Goal: Task Accomplishment & Management: Manage account settings

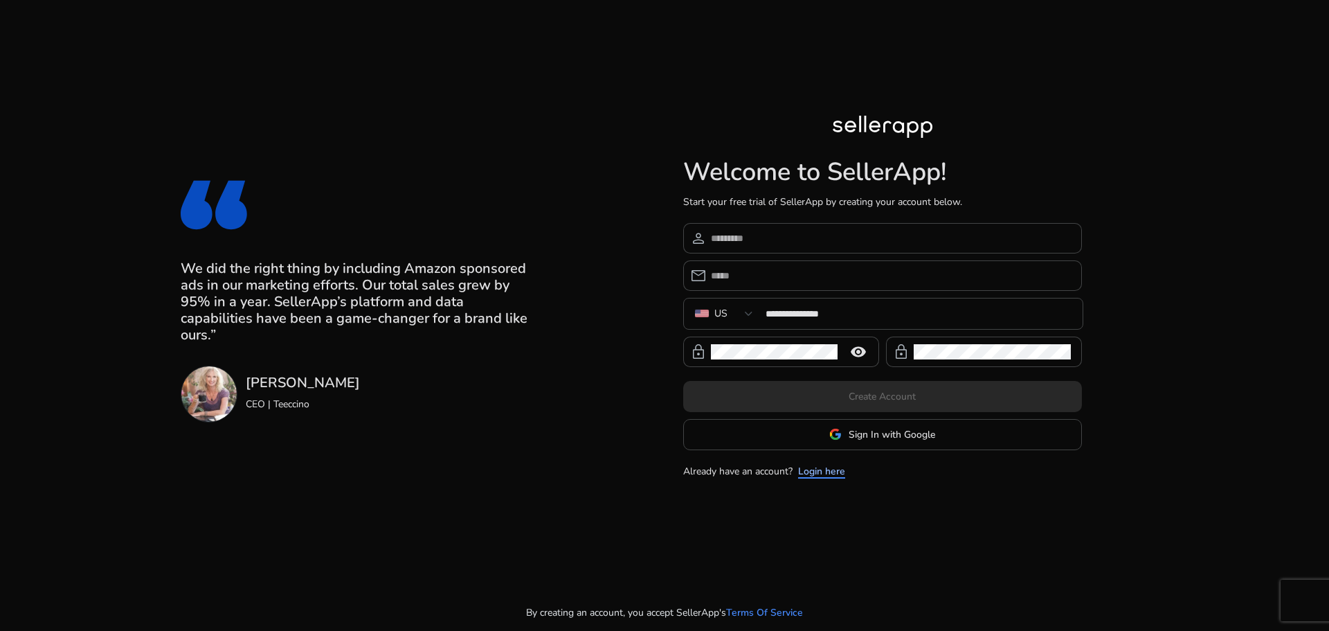
click at [828, 471] on link "Login here" at bounding box center [821, 471] width 47 height 15
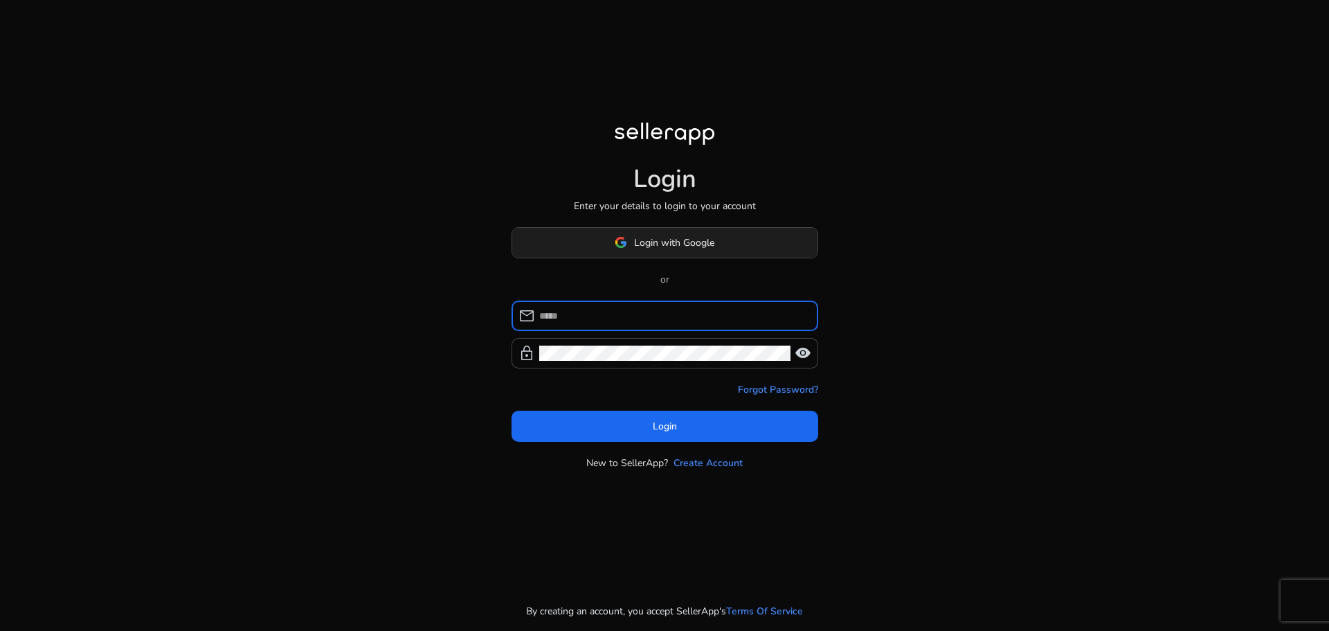
click at [664, 244] on span "Login with Google" at bounding box center [674, 242] width 80 height 15
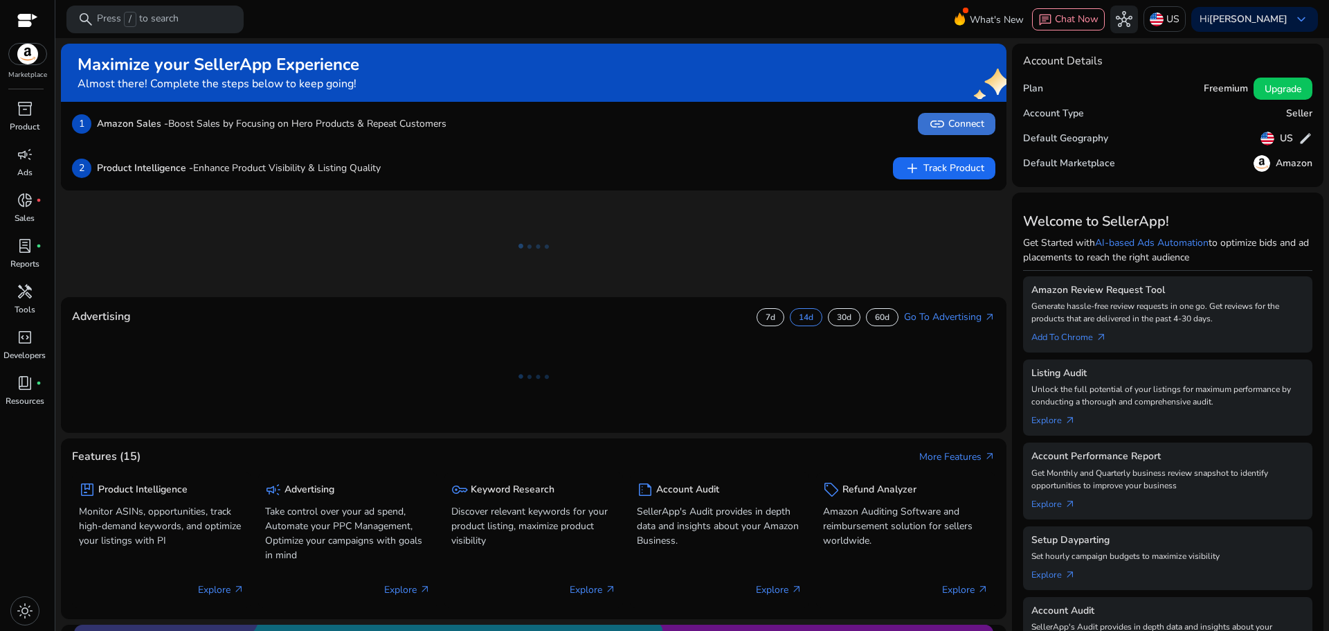
click at [960, 125] on span "link Connect" at bounding box center [956, 124] width 55 height 17
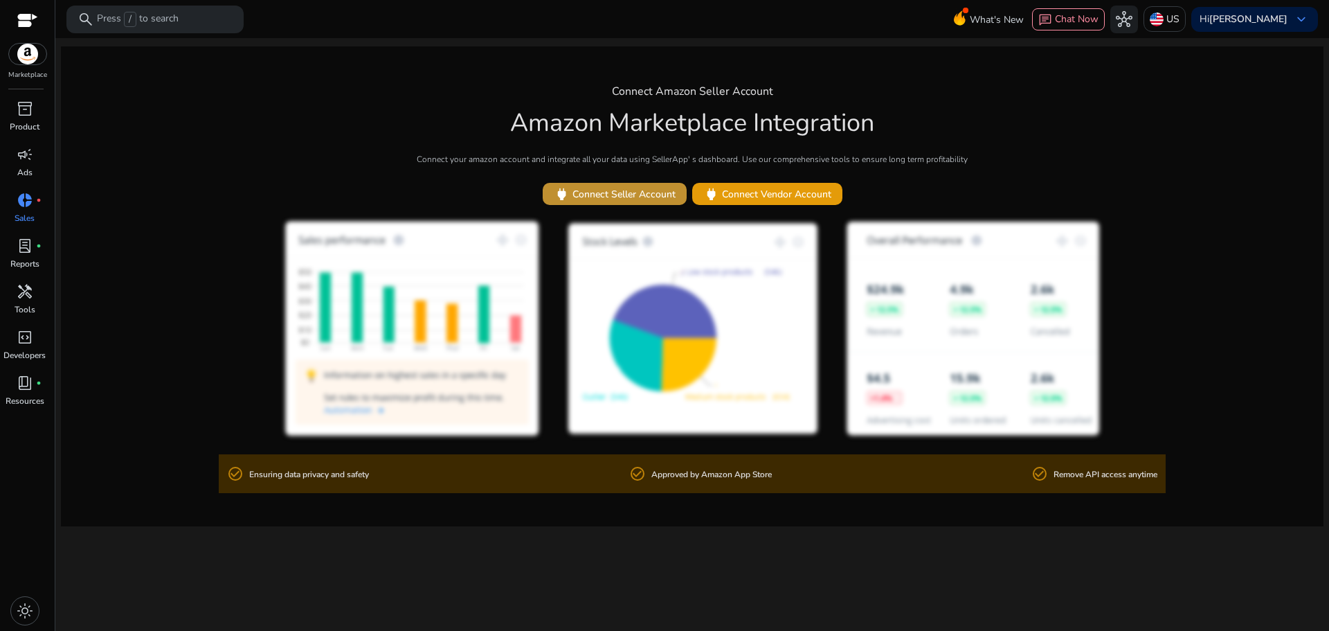
click at [634, 202] on span at bounding box center [615, 193] width 144 height 33
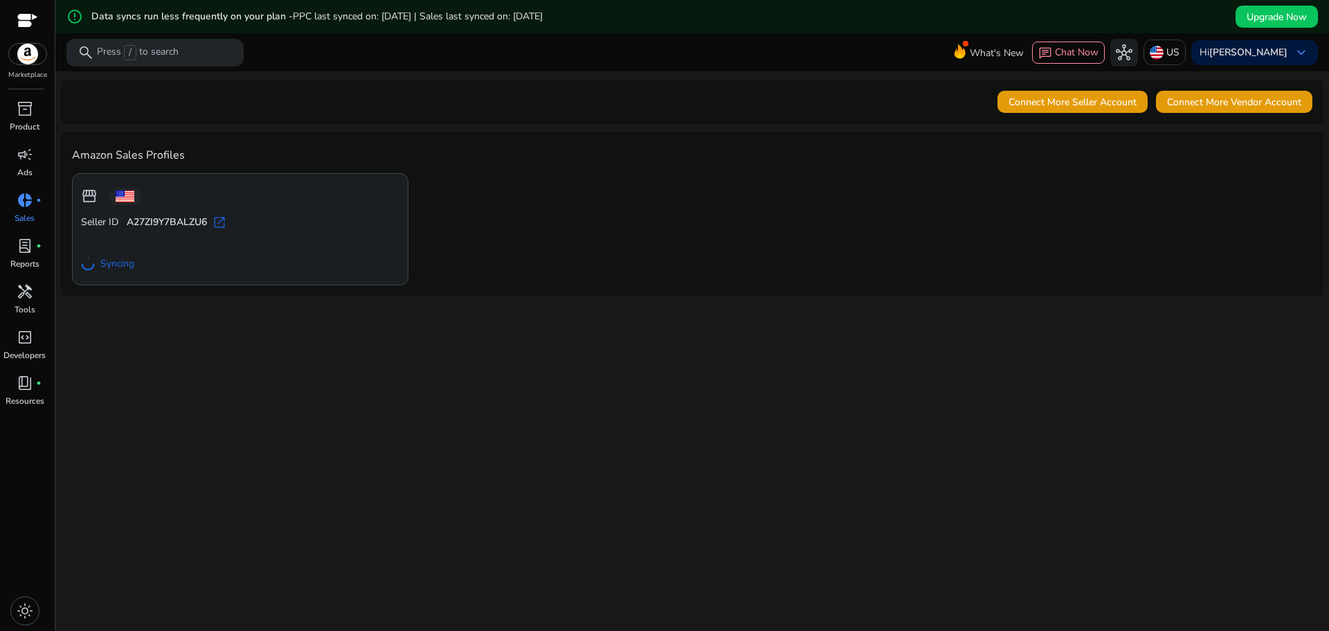
drag, startPoint x: 1286, startPoint y: 15, endPoint x: 16, endPoint y: 48, distance: 1270.6
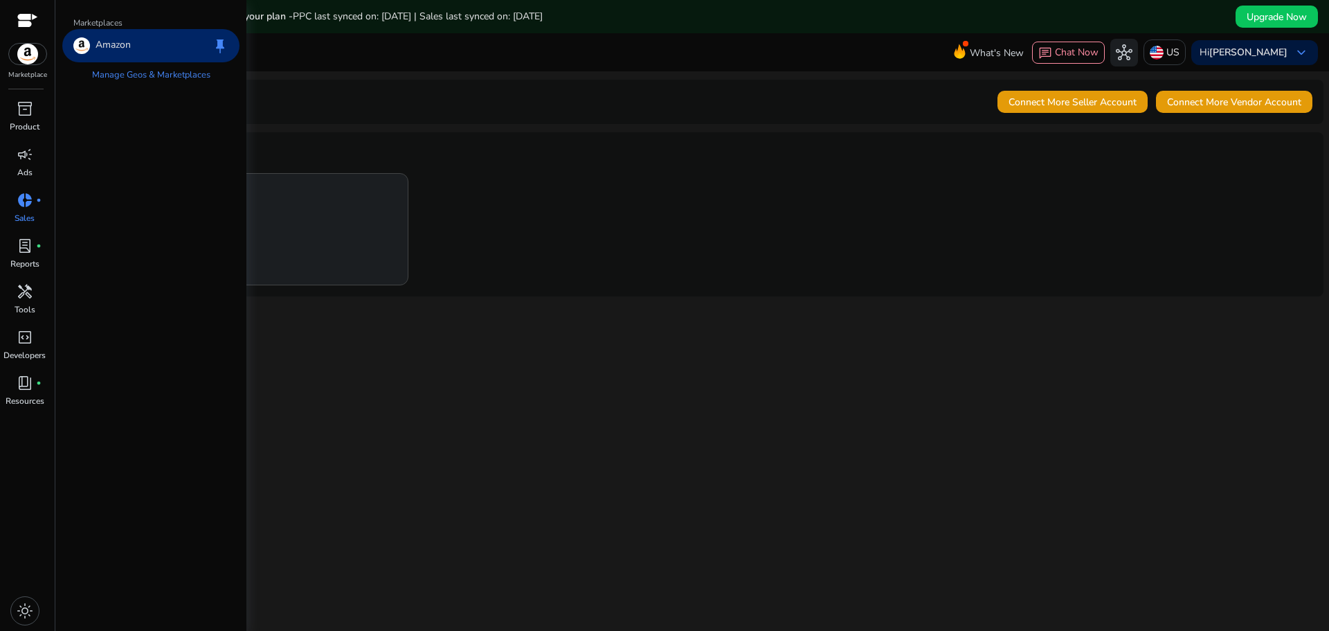
drag, startPoint x: 16, startPoint y: 48, endPoint x: 30, endPoint y: 16, distance: 34.7
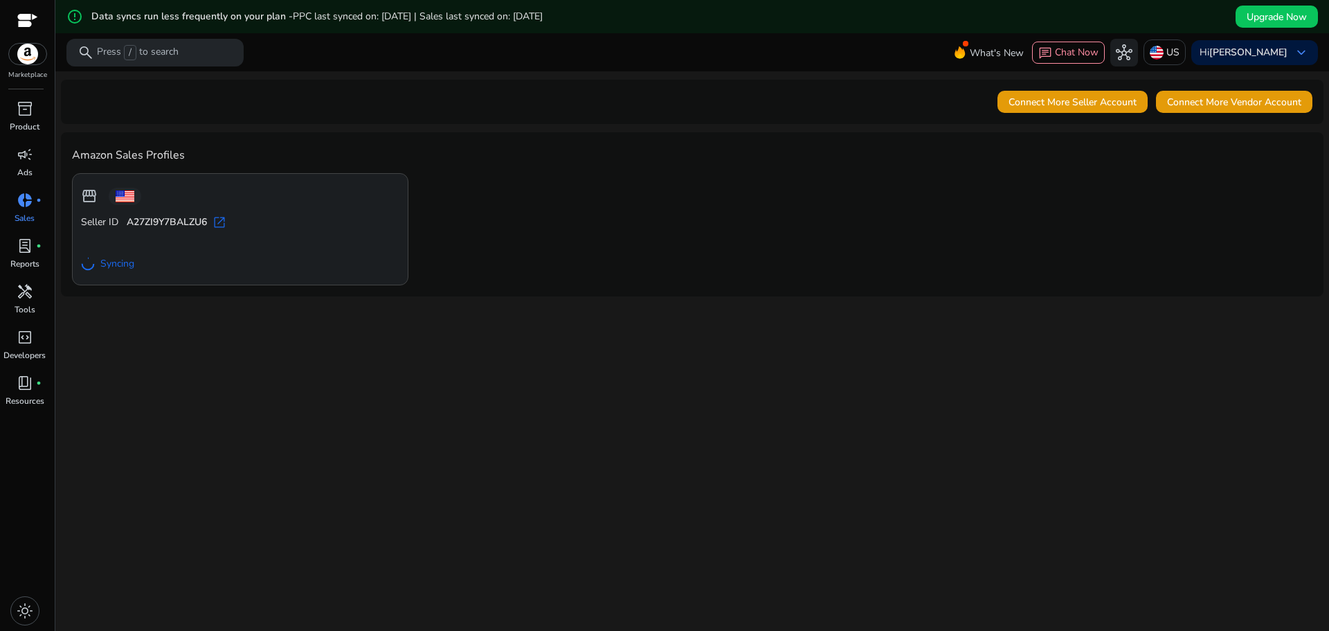
click at [28, 21] on div at bounding box center [27, 22] width 21 height 16
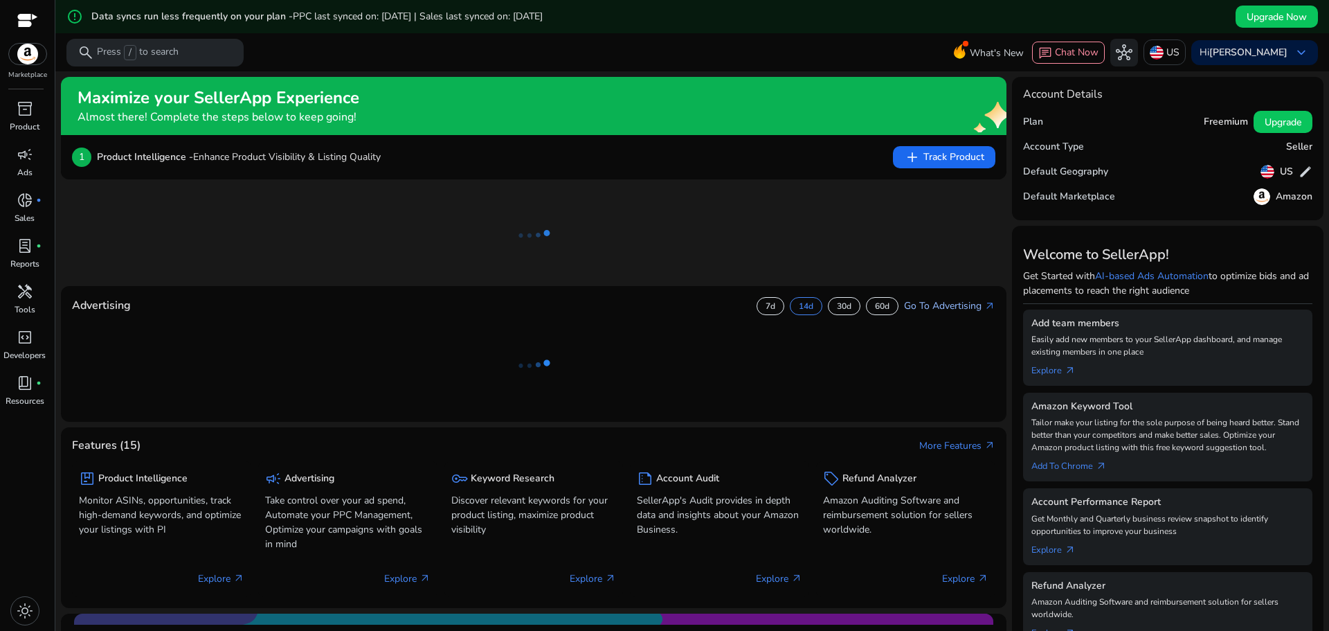
click at [943, 306] on link "Go To Advertising arrow_outward" at bounding box center [949, 305] width 91 height 15
click at [1260, 12] on span "Upgrade Now" at bounding box center [1277, 17] width 60 height 15
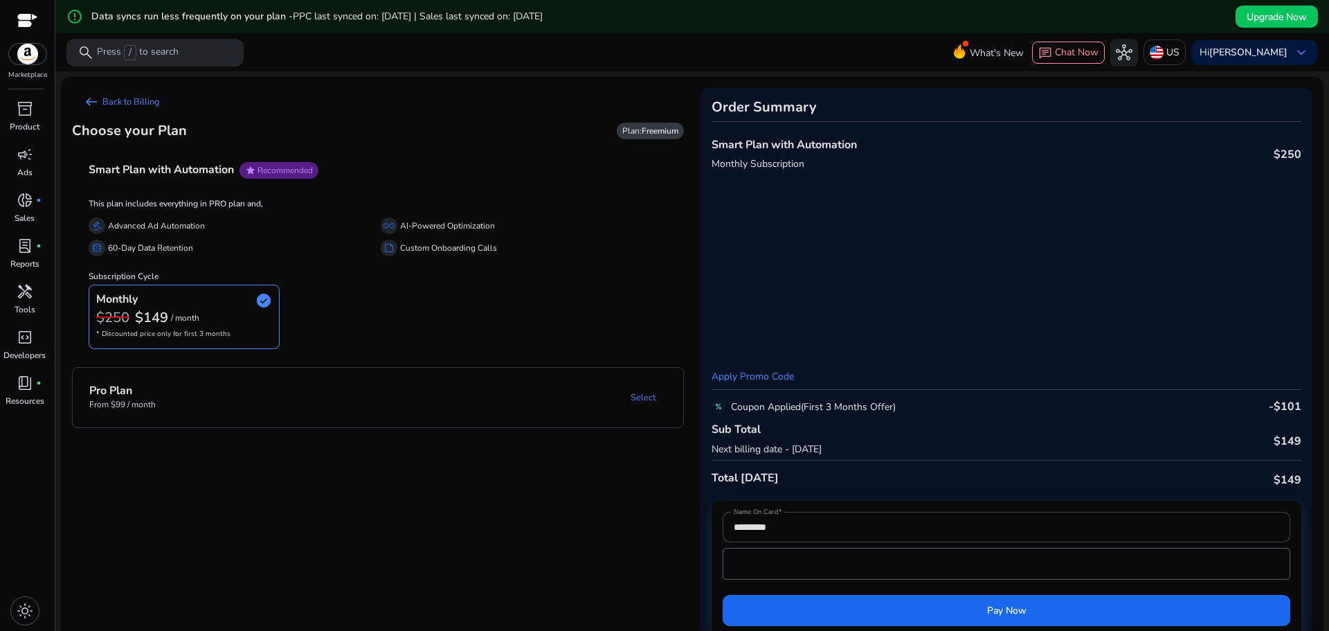
click at [211, 406] on mat-panel-title "Pro Plan From $99 / month" at bounding box center [183, 397] width 189 height 26
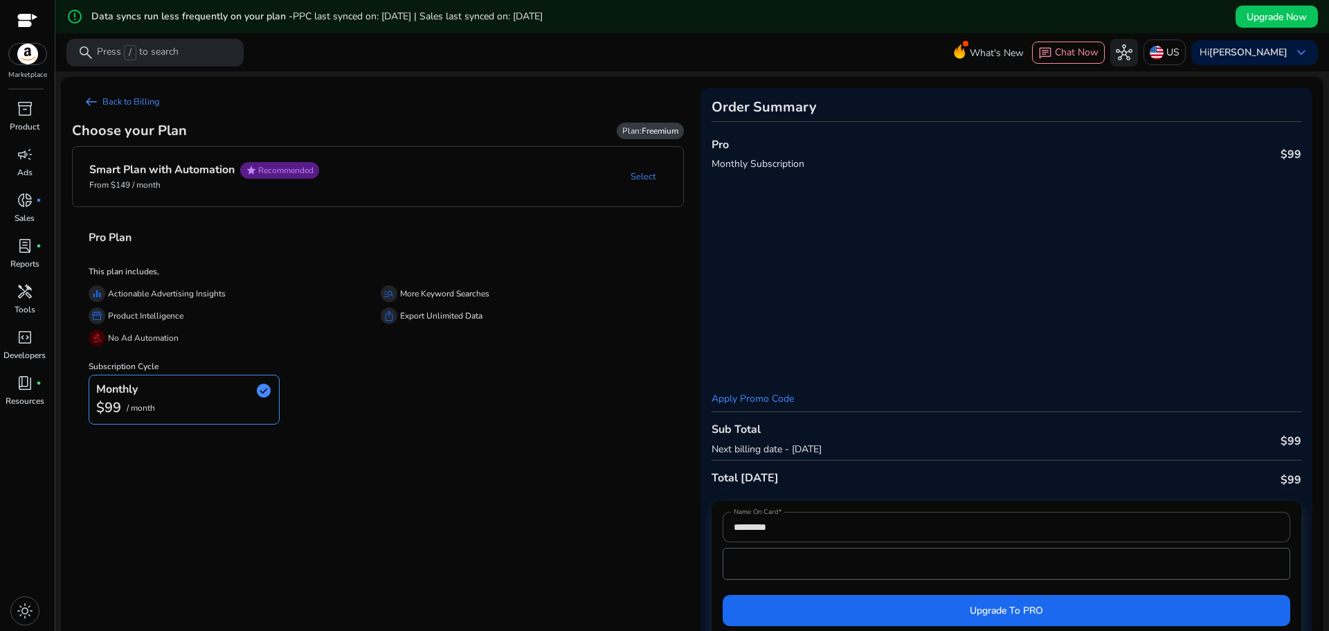
click at [210, 404] on div "$99 / month" at bounding box center [184, 408] width 176 height 18
click at [217, 167] on h4 "Smart Plan with Automation" at bounding box center [161, 169] width 145 height 13
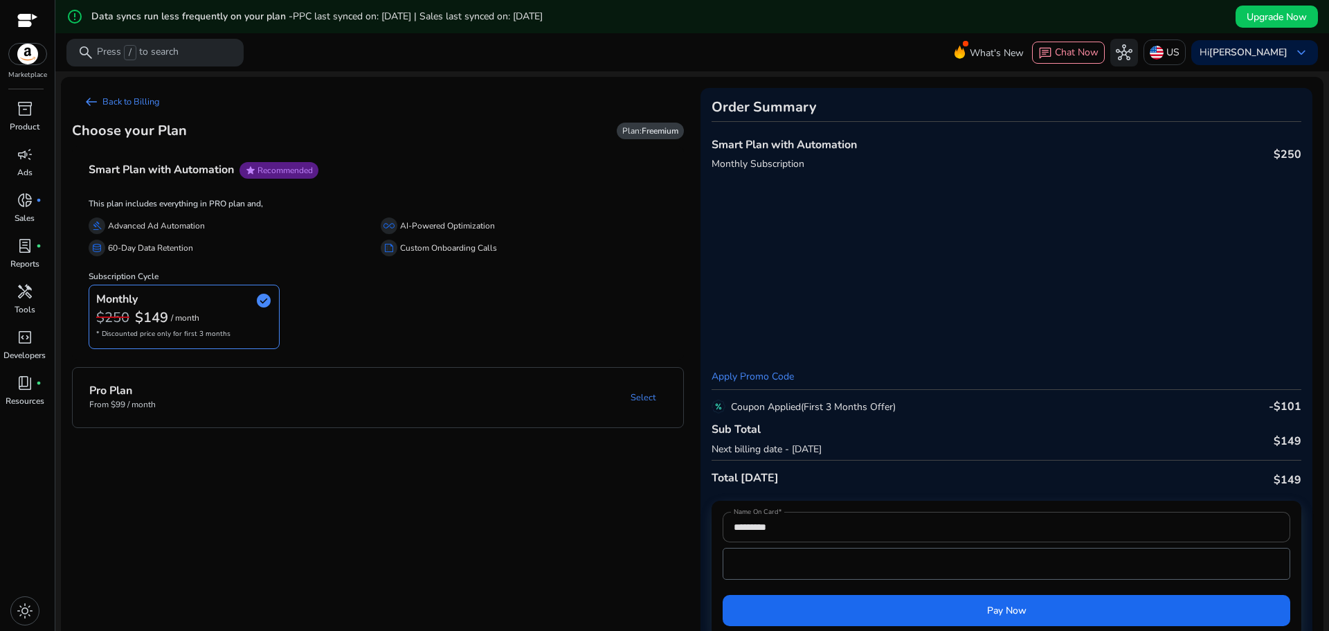
drag, startPoint x: 250, startPoint y: 393, endPoint x: 222, endPoint y: 564, distance: 173.2
click at [222, 564] on app-plan-selection "arrow_left_alt Back to Billing Choose your Plan Plan: Freemium Smart Plan with …" at bounding box center [378, 368] width 612 height 560
click at [233, 423] on mat-expansion-panel-header "Pro Plan From $99 / month Select" at bounding box center [395, 398] width 644 height 60
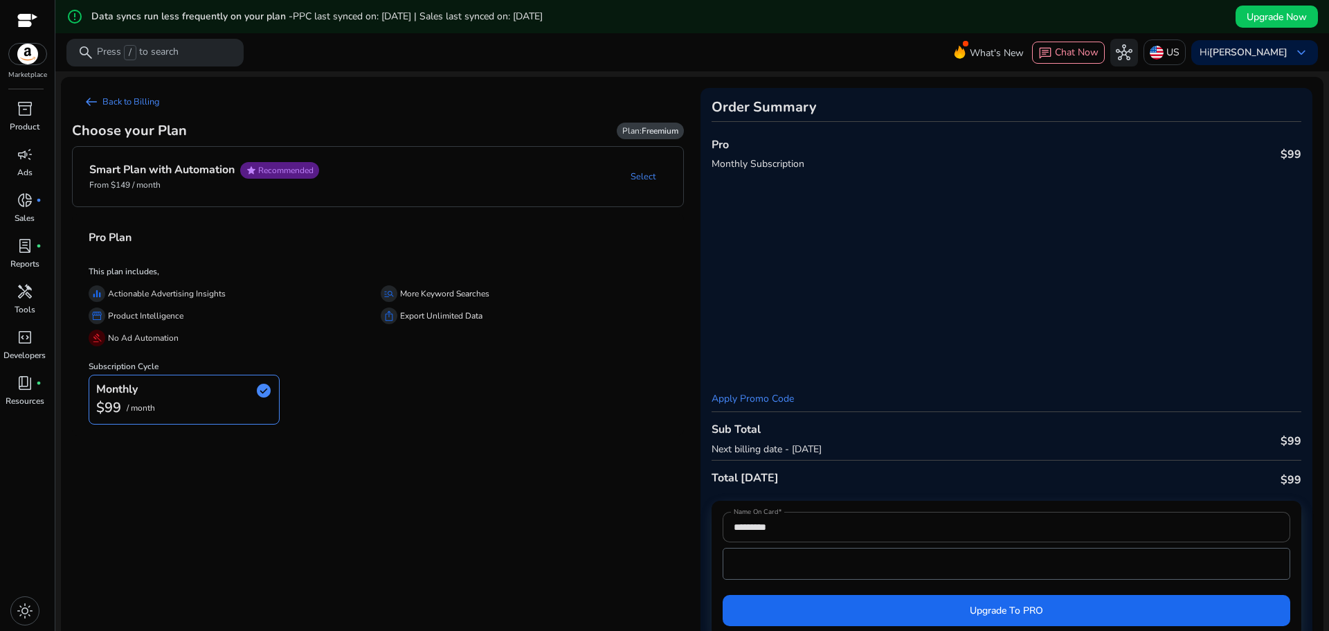
click at [26, 55] on img at bounding box center [27, 54] width 37 height 21
click at [33, 16] on div at bounding box center [27, 22] width 21 height 16
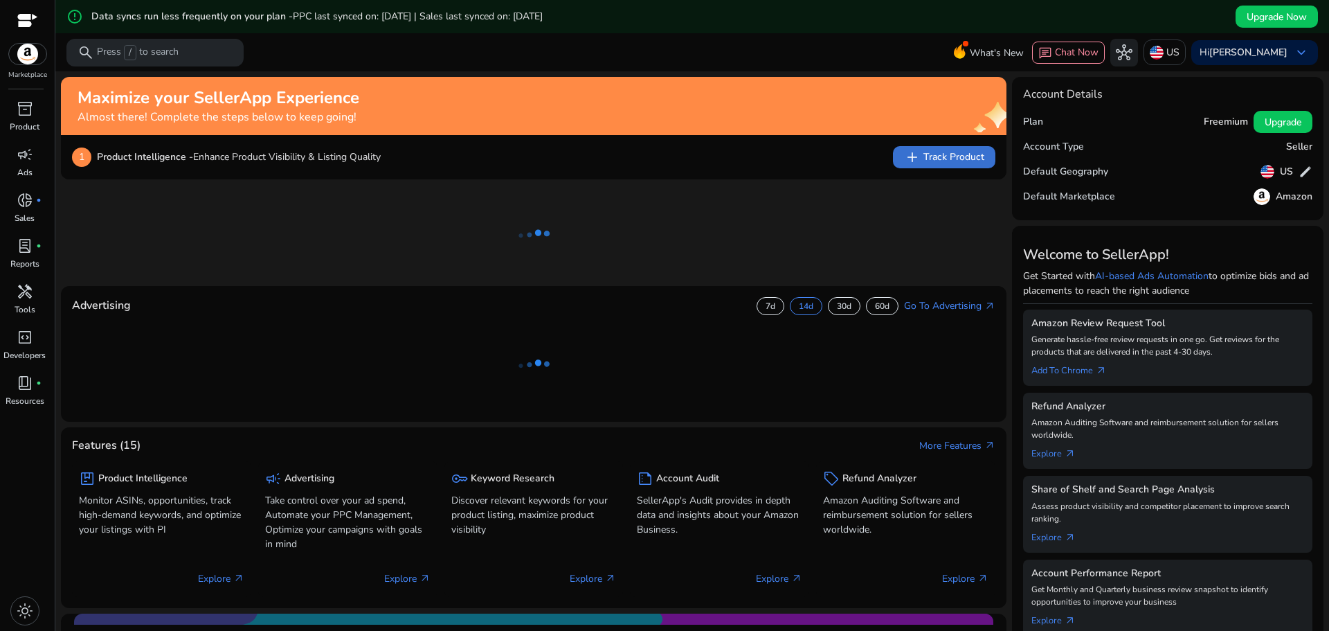
click at [947, 159] on span "add Track Product" at bounding box center [944, 157] width 80 height 17
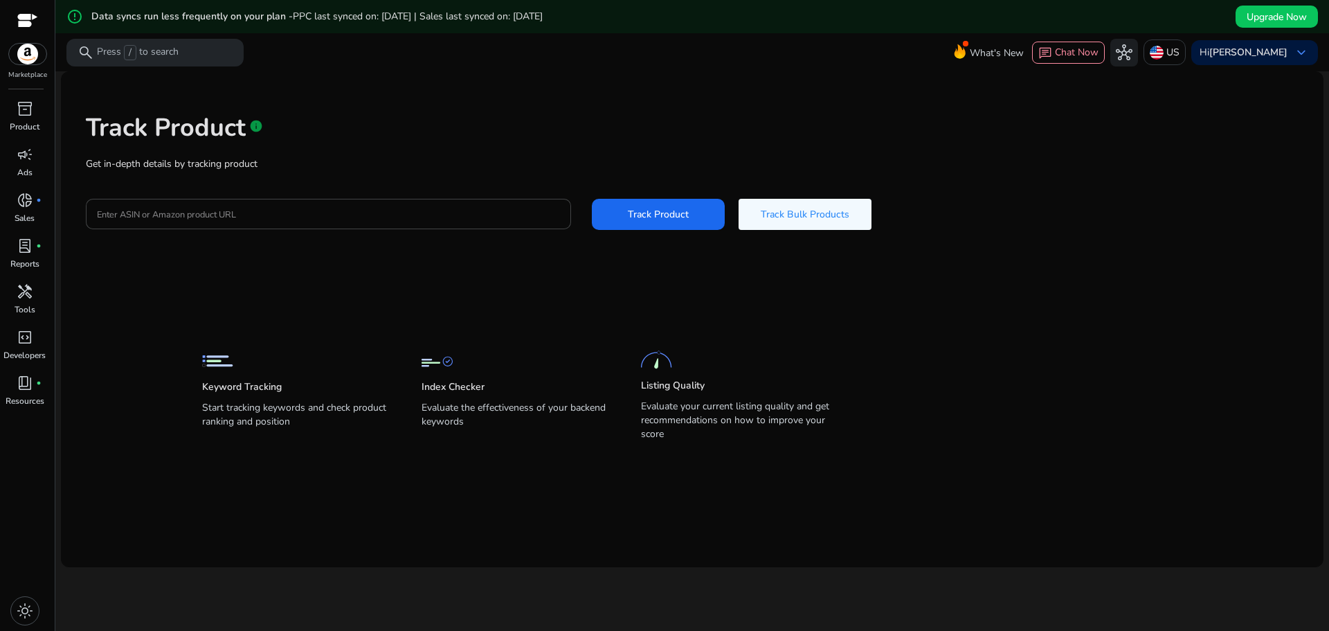
drag, startPoint x: 947, startPoint y: 159, endPoint x: 932, endPoint y: 286, distance: 128.3
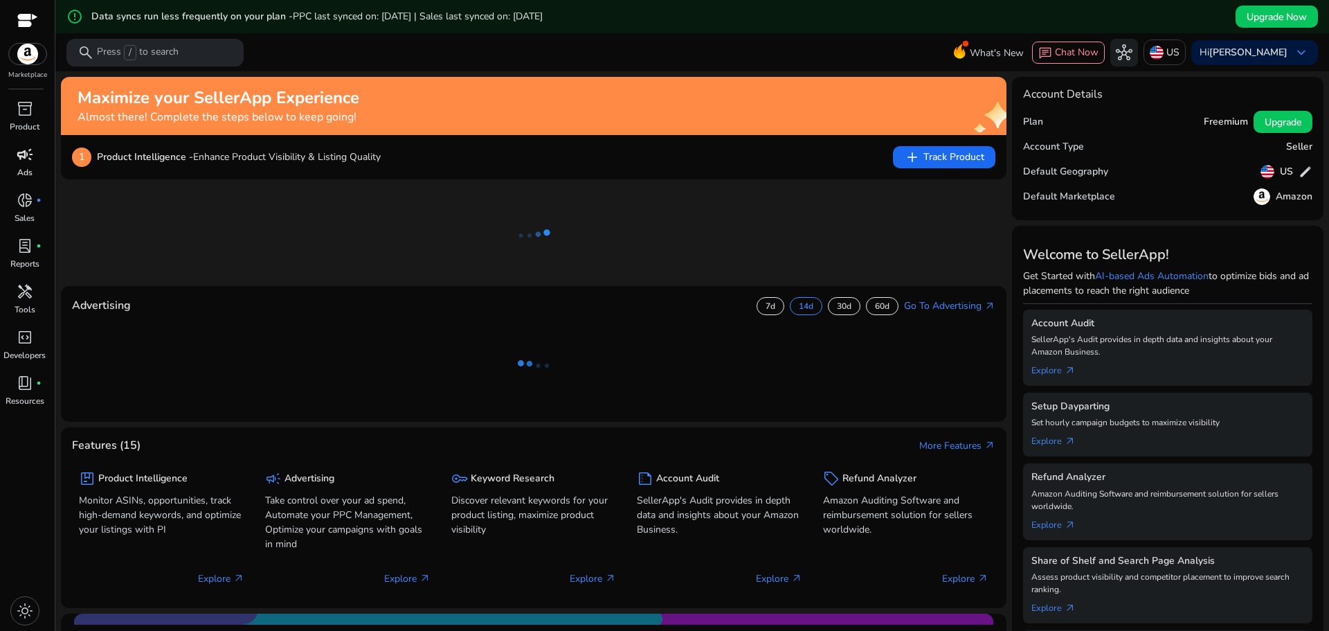
click at [28, 162] on span "campaign" at bounding box center [25, 154] width 17 height 17
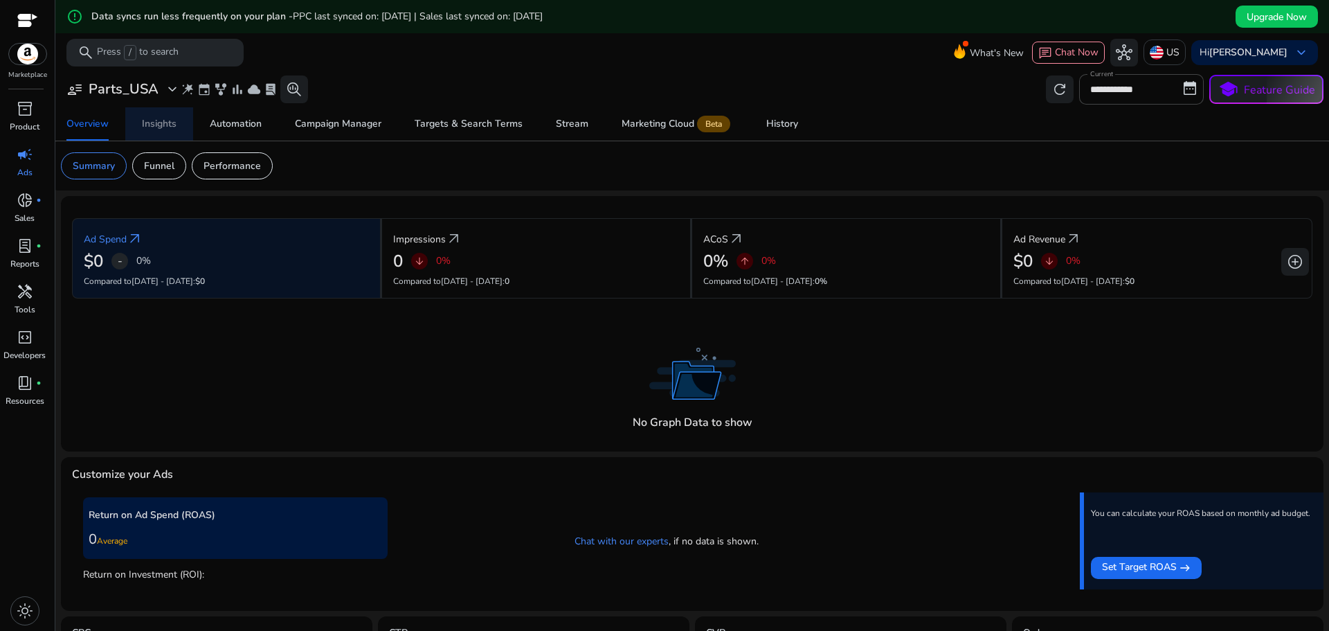
click at [170, 125] on div "Insights" at bounding box center [159, 124] width 35 height 10
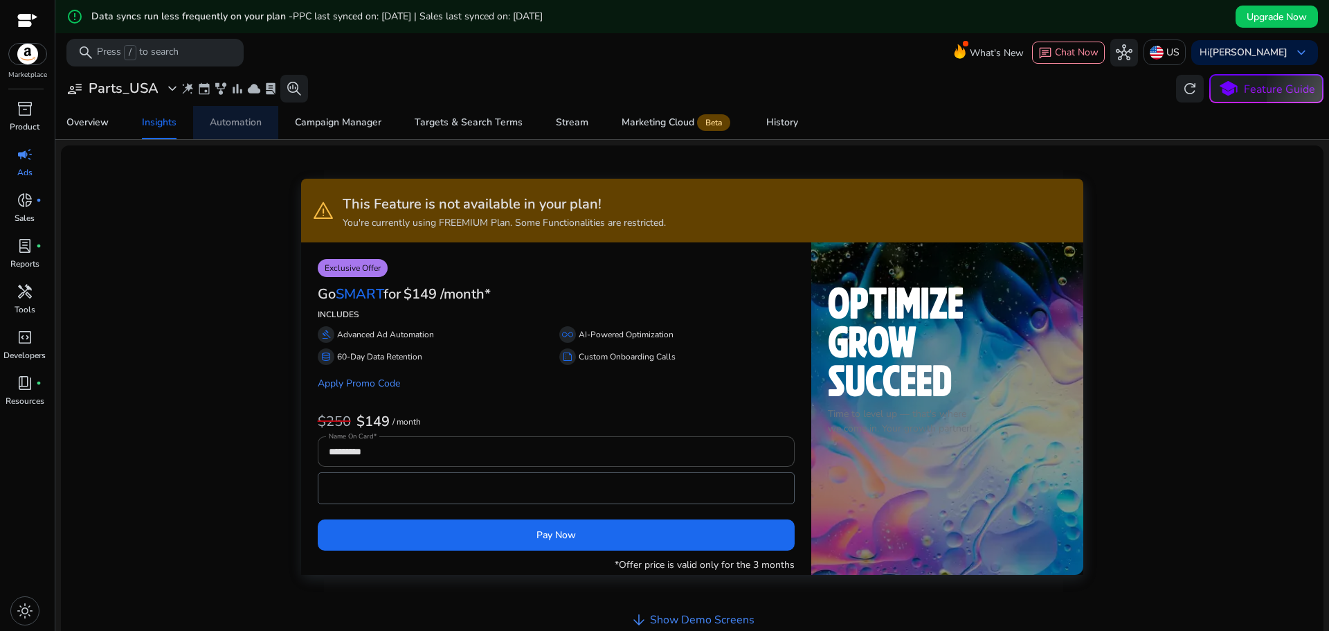
click at [257, 132] on span "Automation" at bounding box center [236, 122] width 52 height 33
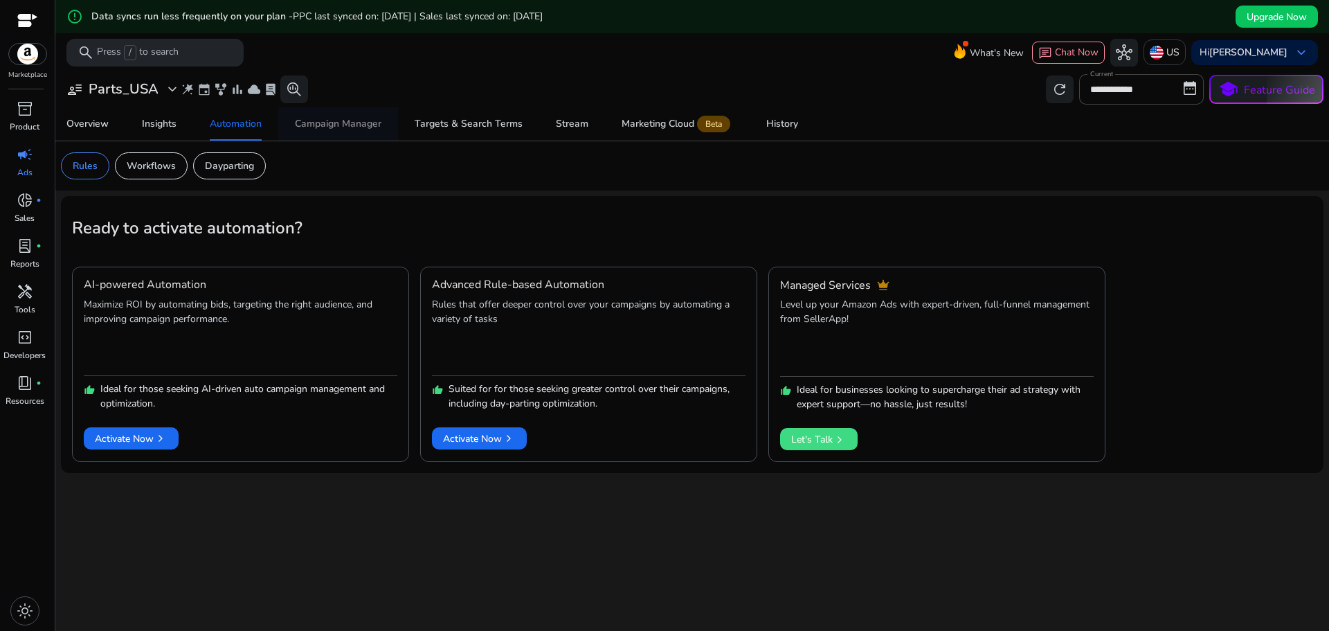
click at [332, 129] on div "Campaign Manager" at bounding box center [338, 124] width 87 height 10
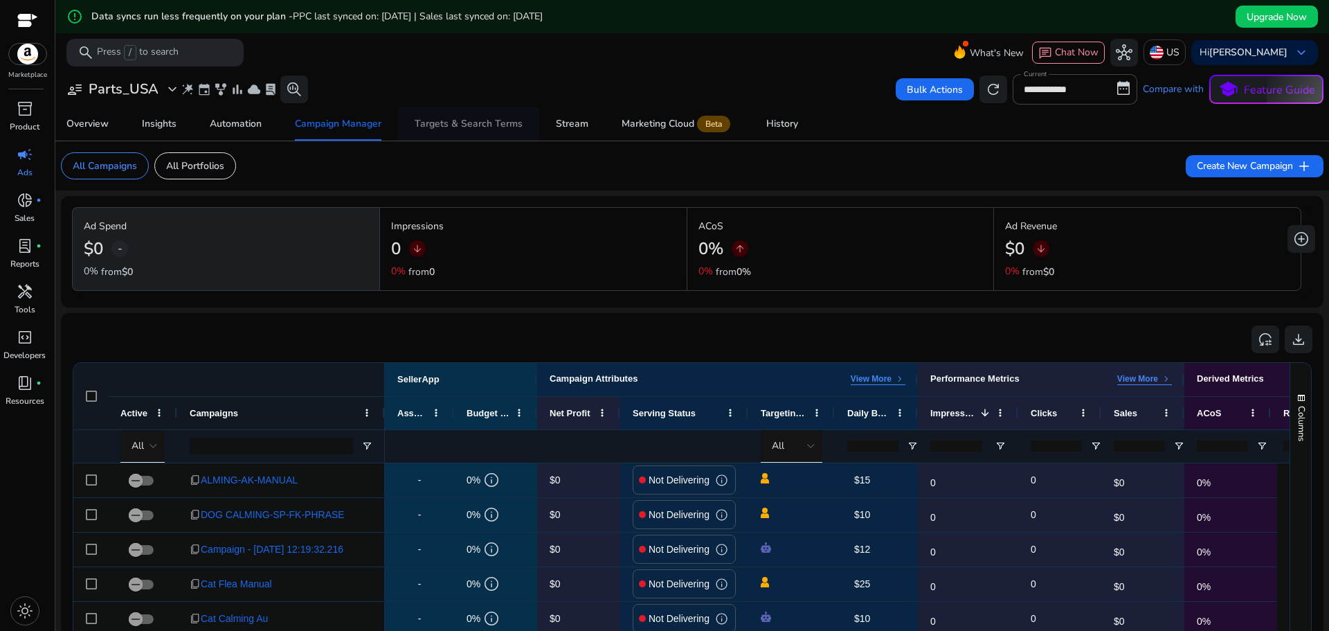
click at [454, 127] on div "Targets & Search Terms" at bounding box center [469, 124] width 108 height 10
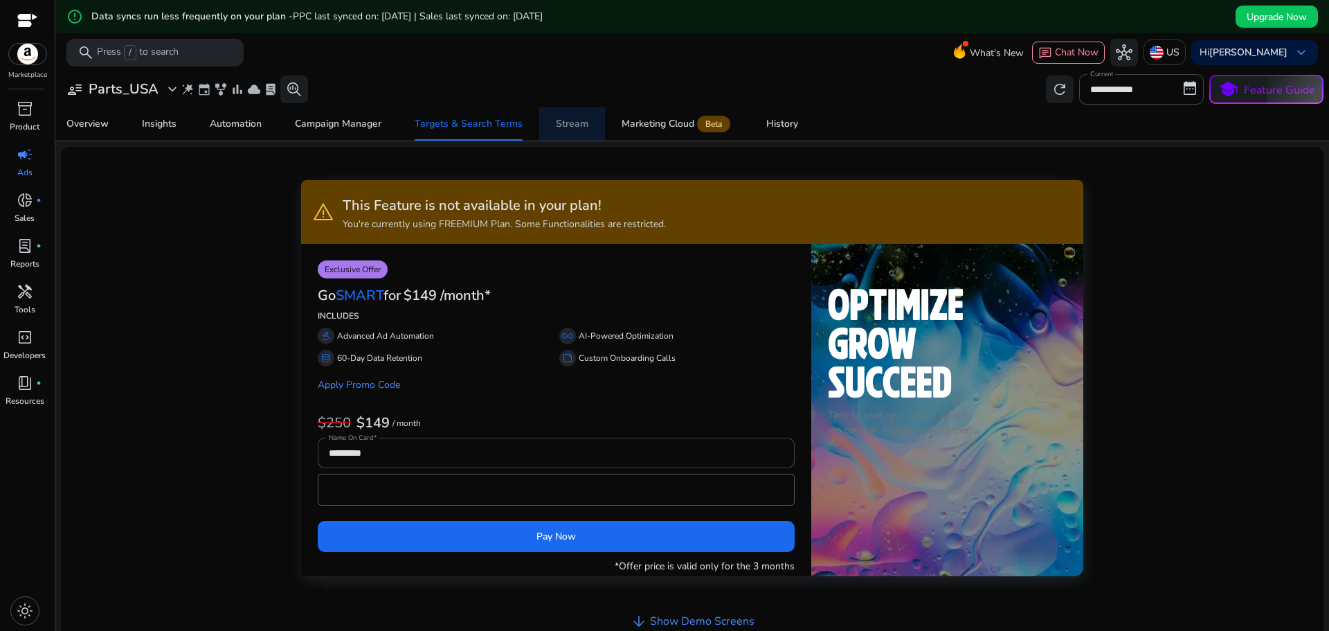
click at [569, 119] on div "Stream" at bounding box center [572, 124] width 33 height 10
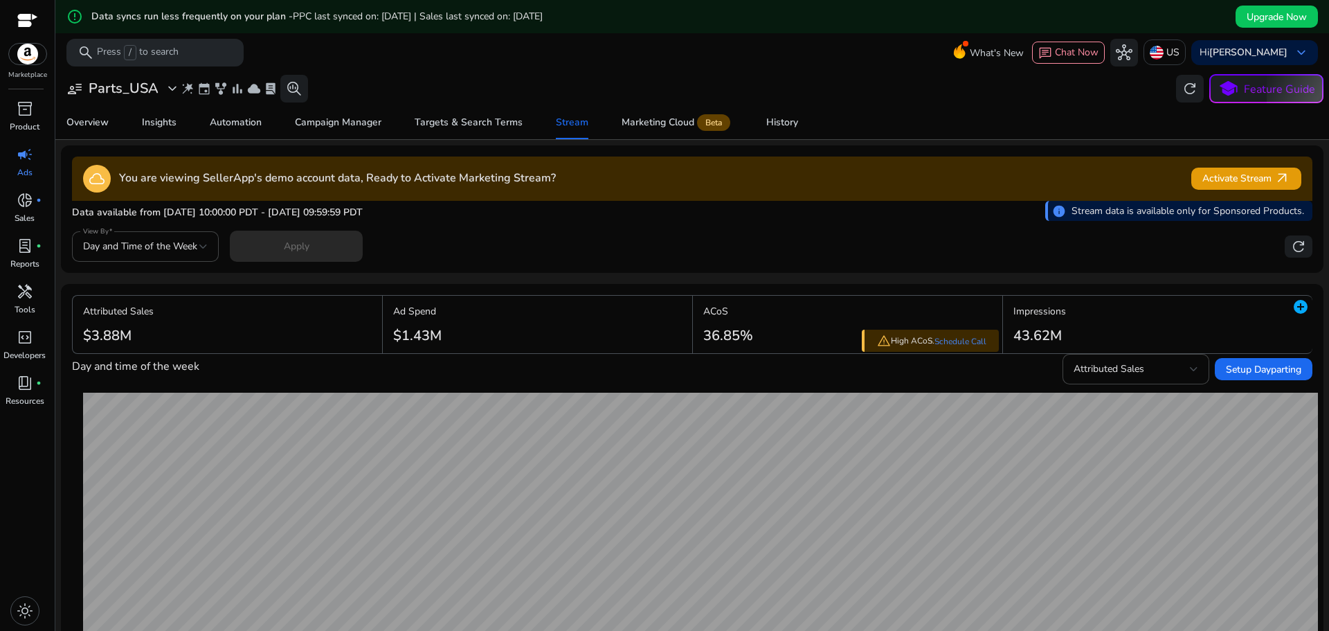
click at [30, 20] on div at bounding box center [27, 22] width 21 height 16
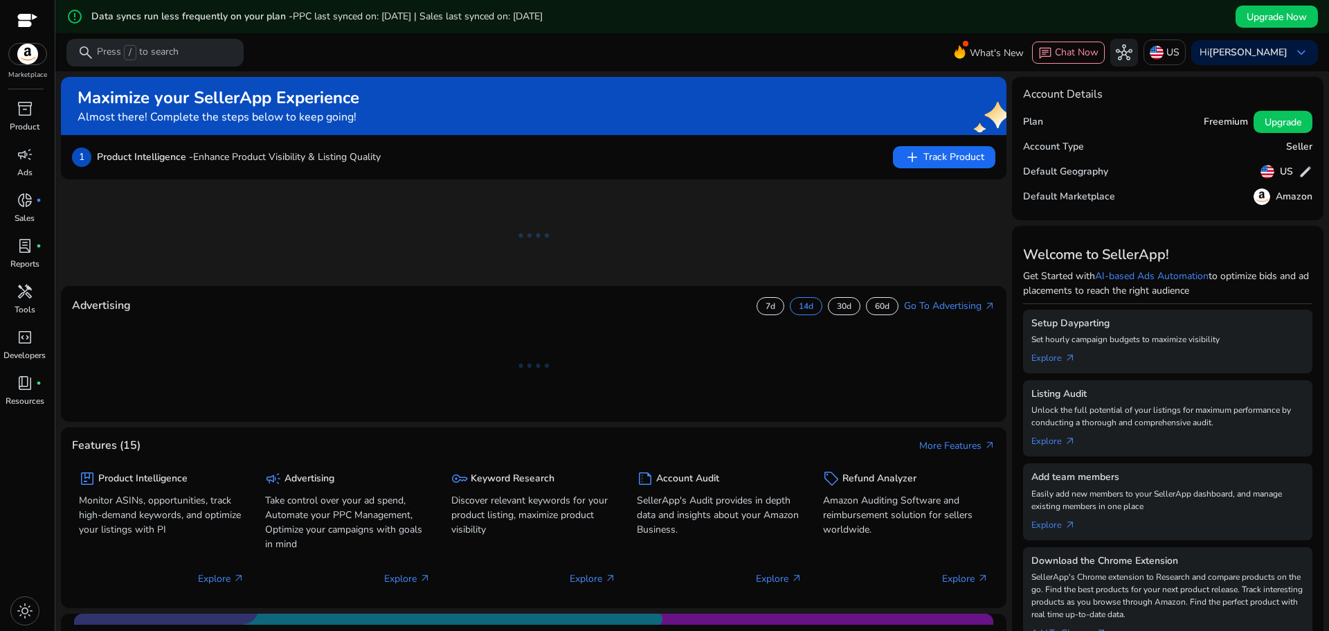
click at [184, 22] on h5 "Data syncs run less frequently on your plan - PPC last synced on: [DATE] | Sale…" at bounding box center [316, 17] width 451 height 12
click at [185, 22] on h5 "Data syncs run less frequently on your plan - PPC last synced on: [DATE] | Sale…" at bounding box center [316, 17] width 451 height 12
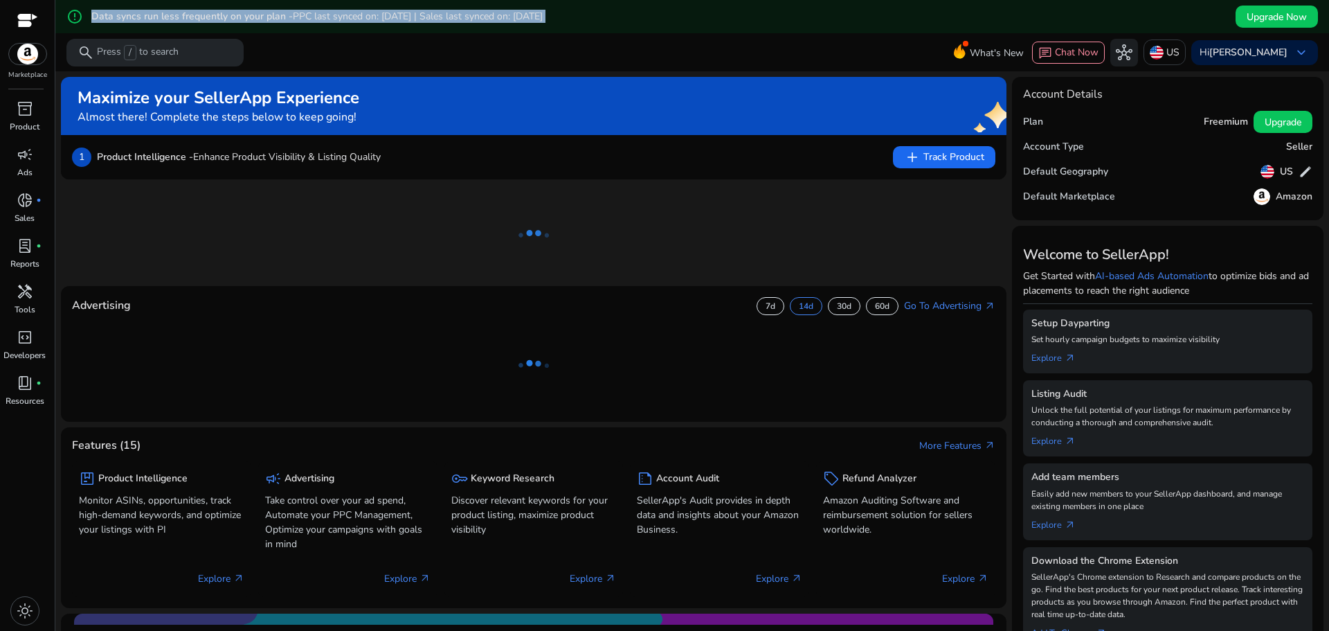
click at [185, 22] on h5 "Data syncs run less frequently on your plan - PPC last synced on: [DATE] | Sale…" at bounding box center [316, 17] width 451 height 12
click at [13, 118] on div "inventory_2" at bounding box center [25, 109] width 39 height 22
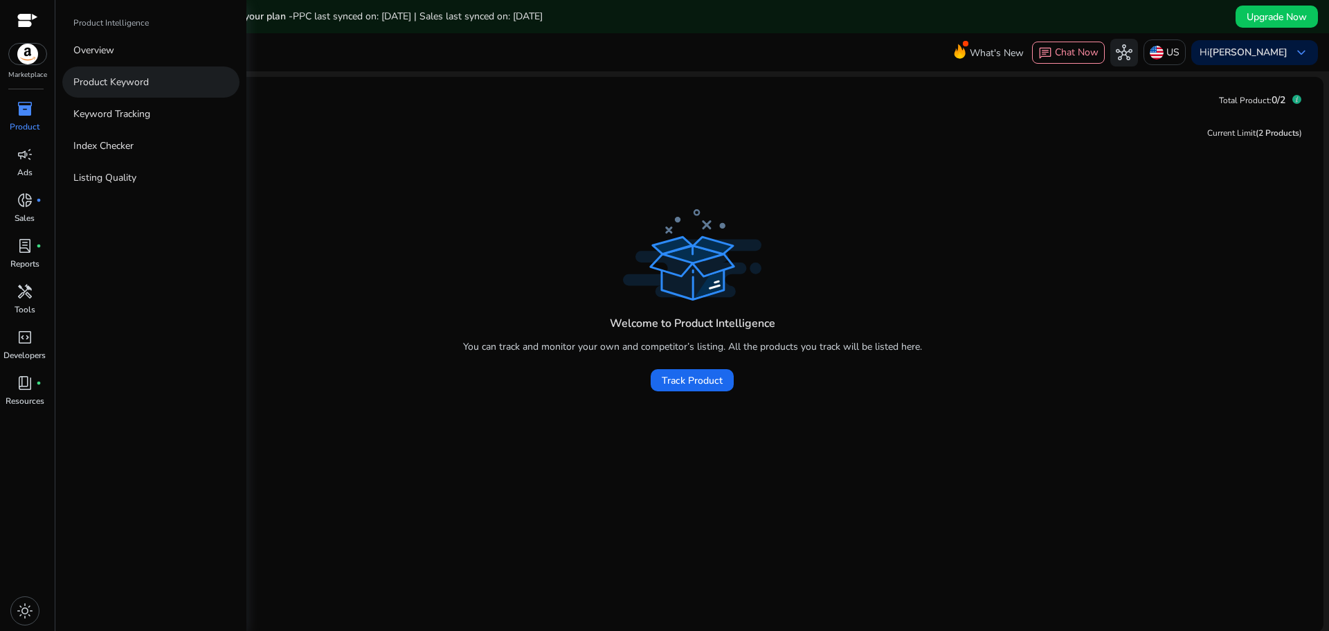
click at [125, 86] on p "Product Keyword" at bounding box center [110, 82] width 75 height 15
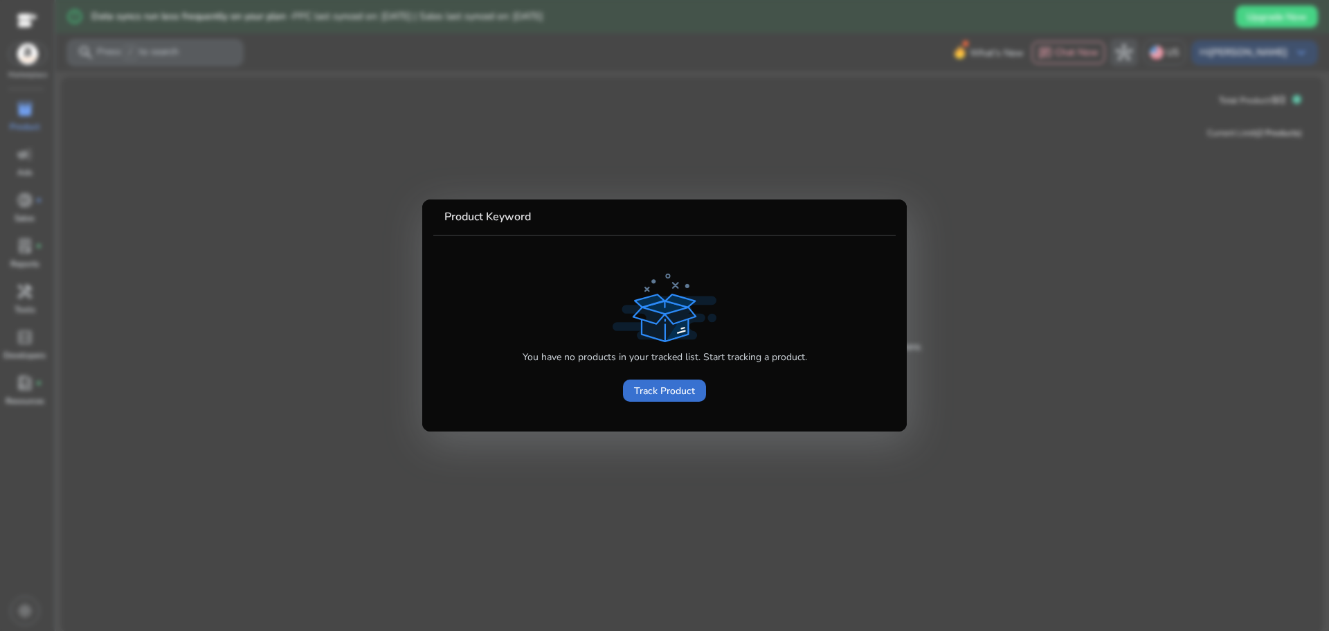
click at [674, 400] on span at bounding box center [664, 390] width 83 height 33
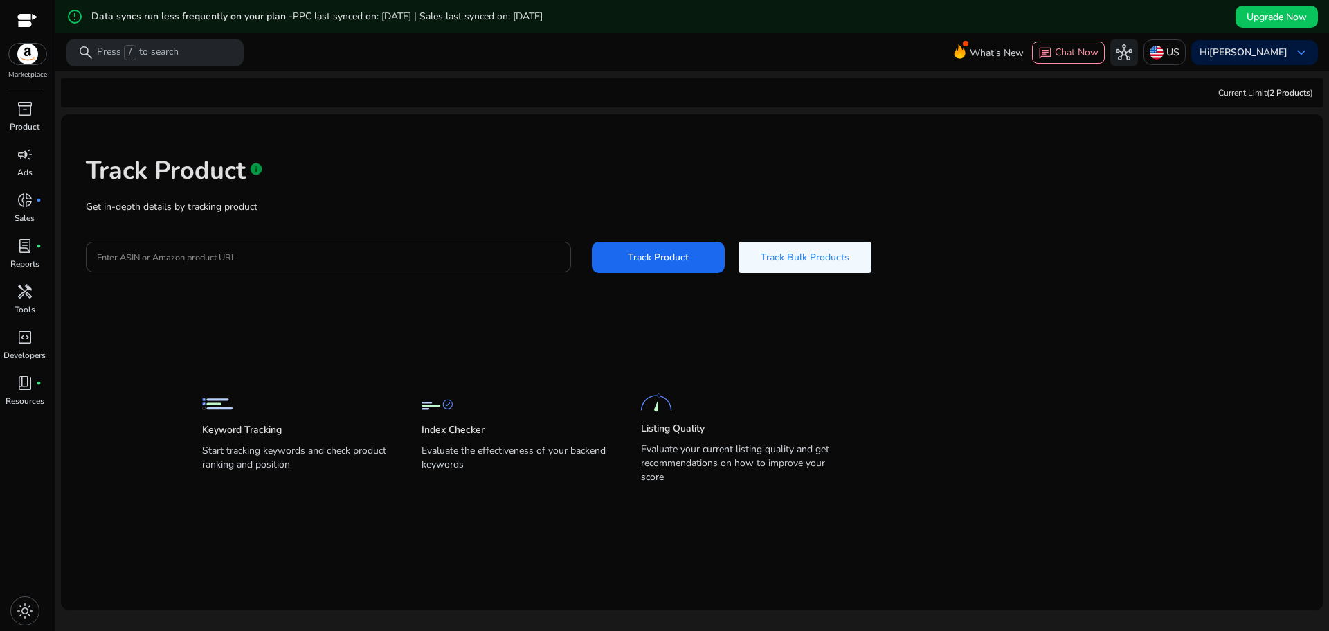
click at [203, 271] on div at bounding box center [328, 257] width 463 height 30
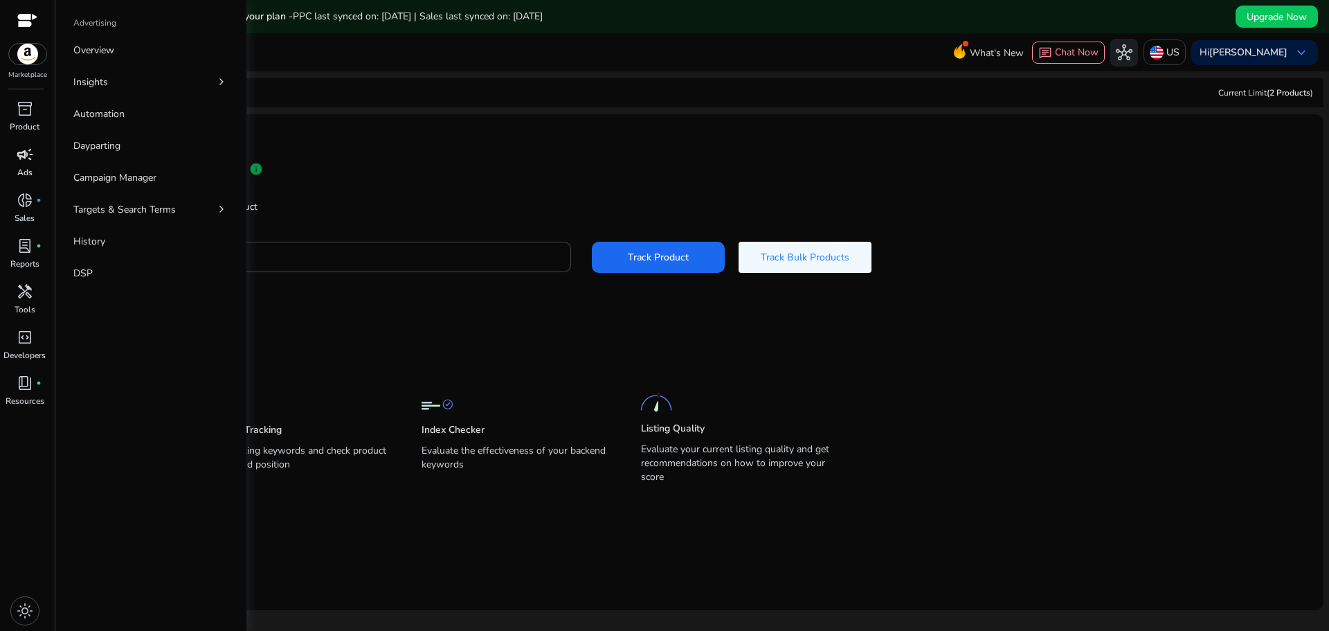
click at [22, 173] on p "Ads" at bounding box center [24, 172] width 15 height 12
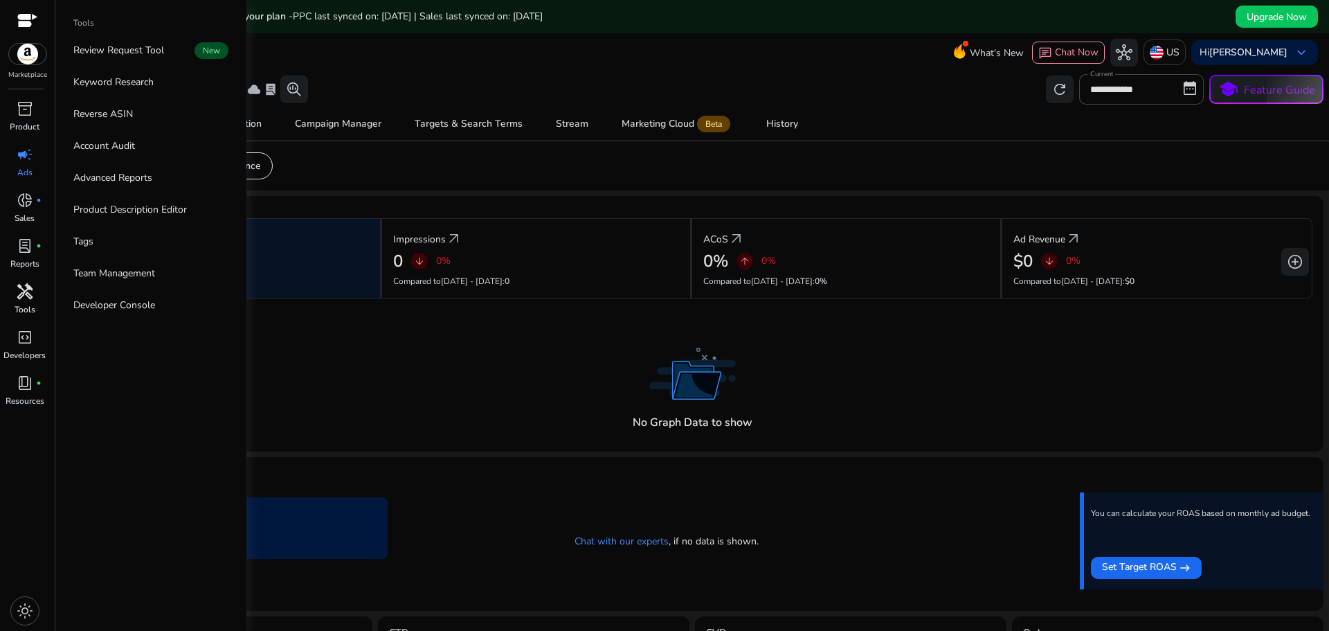
click at [19, 298] on span "handyman" at bounding box center [25, 291] width 17 height 17
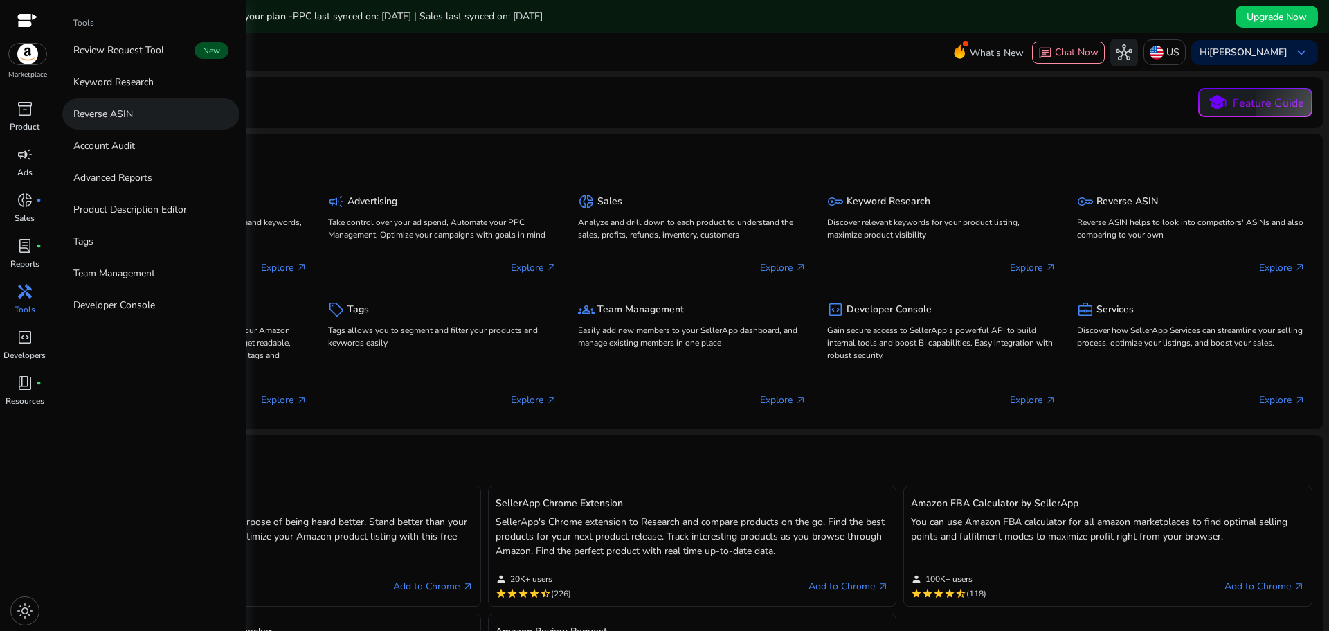
click at [106, 120] on p "Reverse ASIN" at bounding box center [103, 114] width 60 height 15
click at [105, 120] on p "Reverse ASIN" at bounding box center [103, 114] width 60 height 15
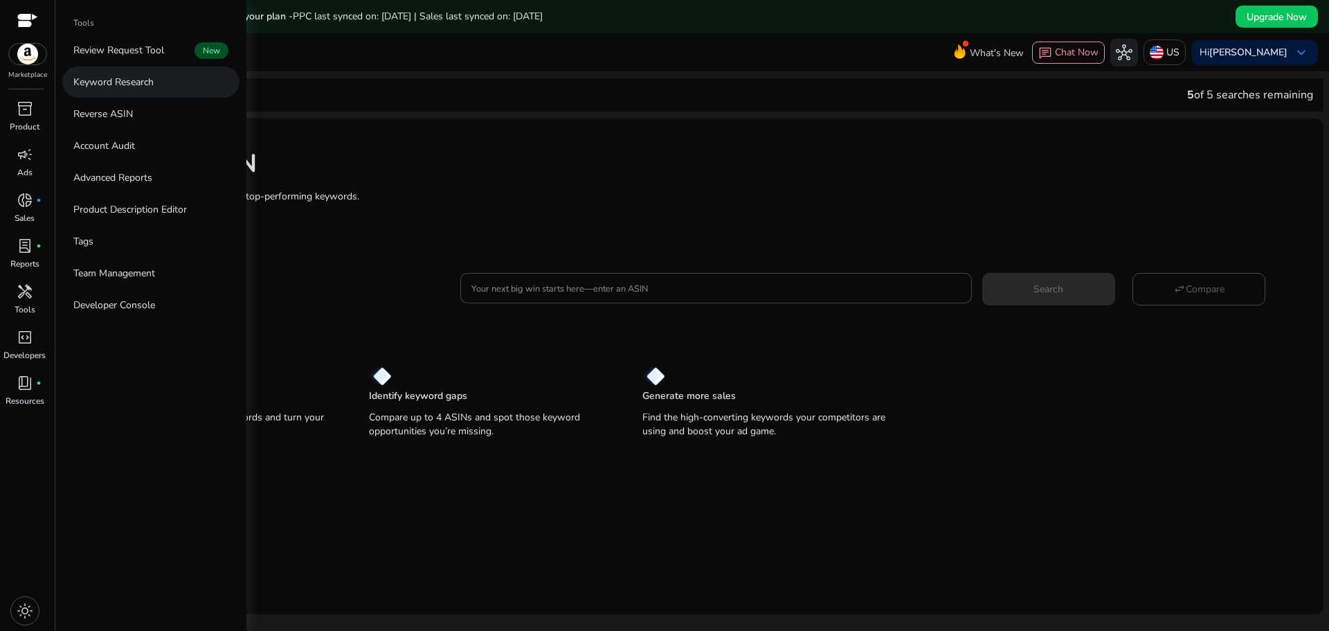
click at [110, 82] on p "Keyword Research" at bounding box center [113, 82] width 80 height 15
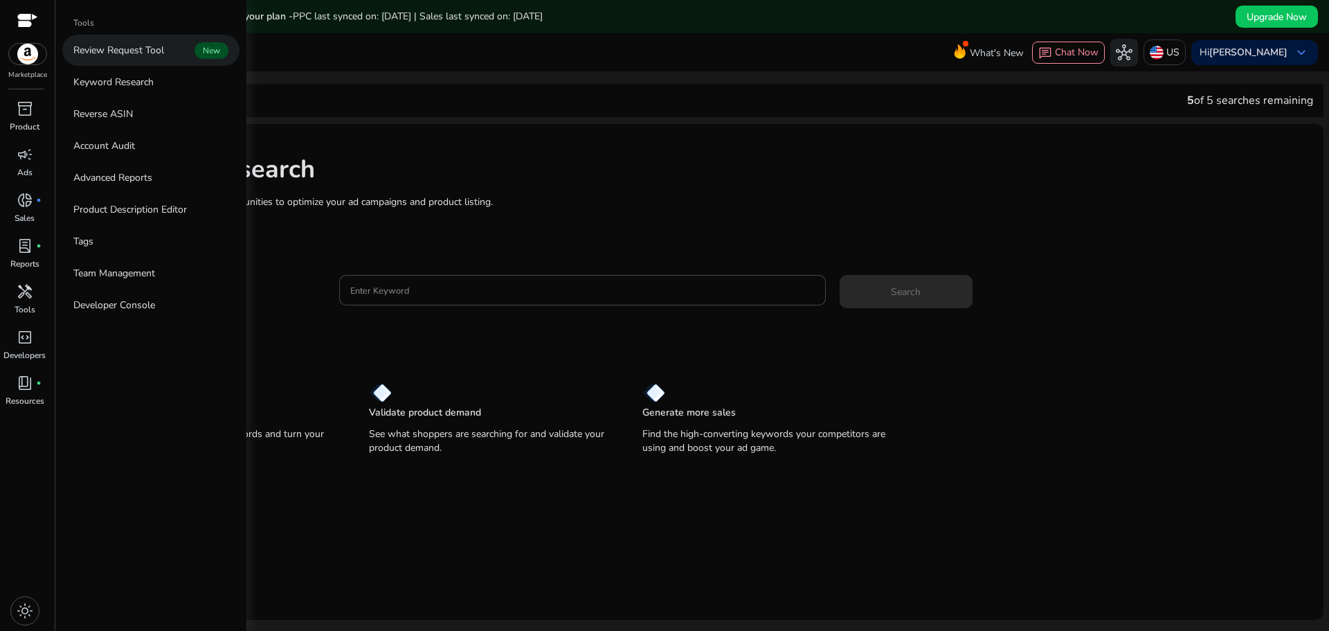
click at [138, 48] on p "Review Request Tool" at bounding box center [118, 50] width 91 height 15
